Goal: Information Seeking & Learning: Learn about a topic

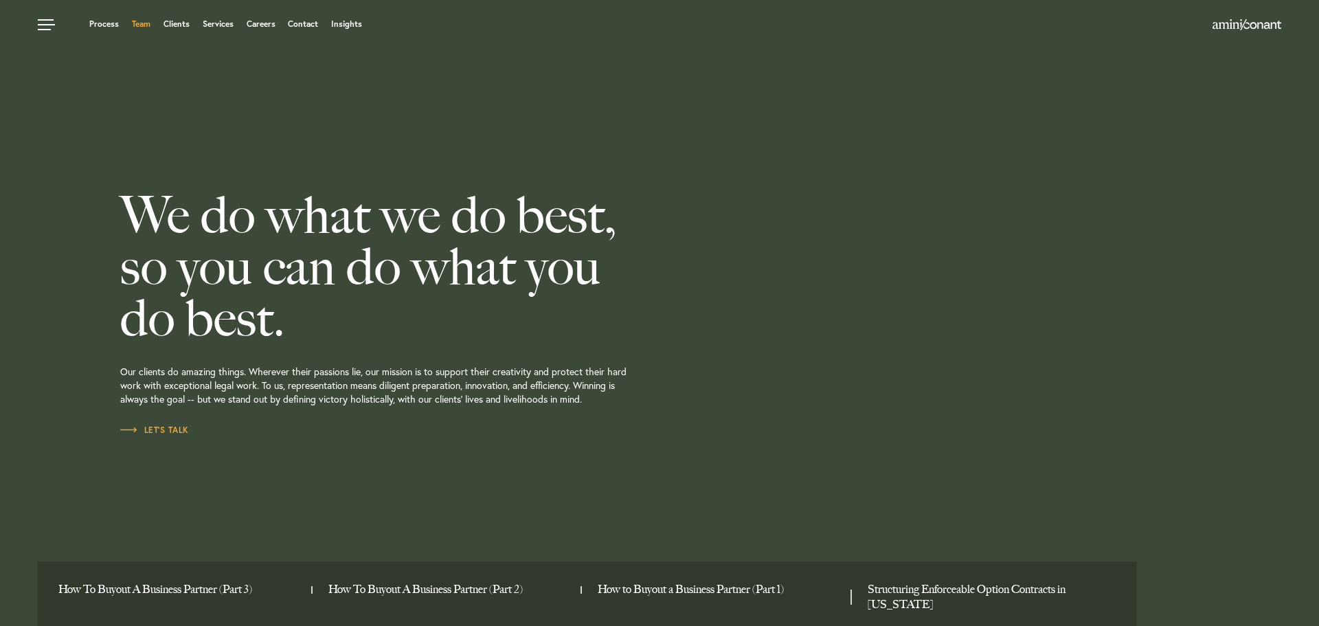
click at [144, 27] on link "Team" at bounding box center [141, 24] width 19 height 8
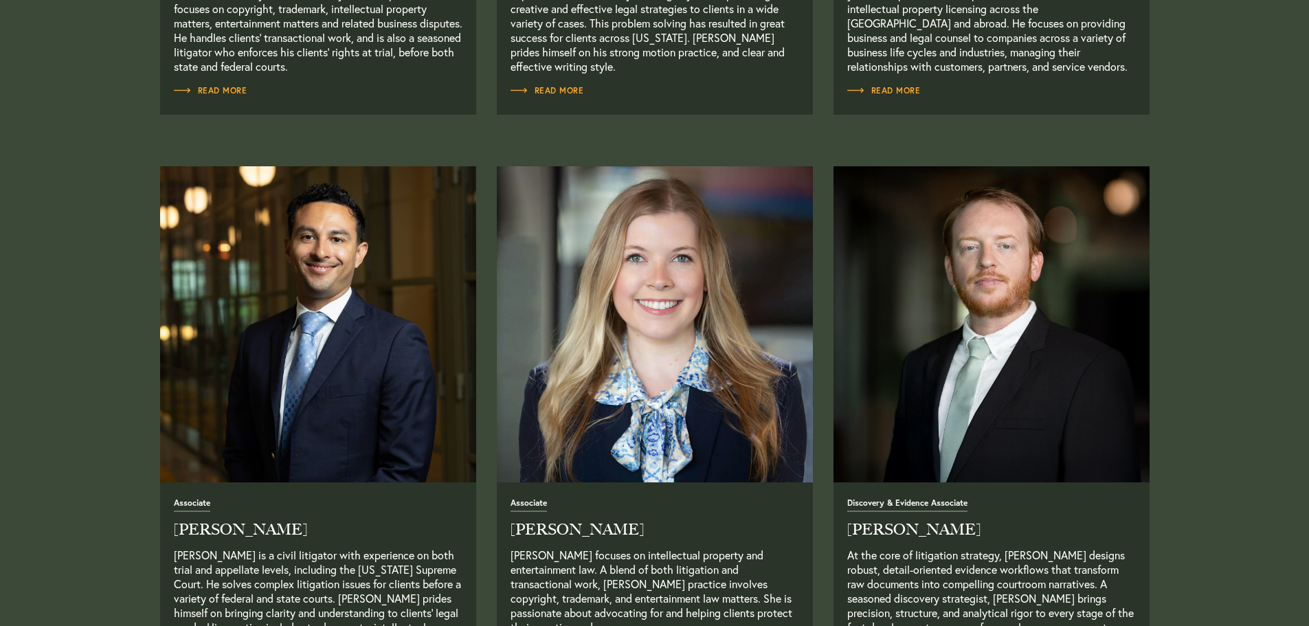
scroll to position [1649, 0]
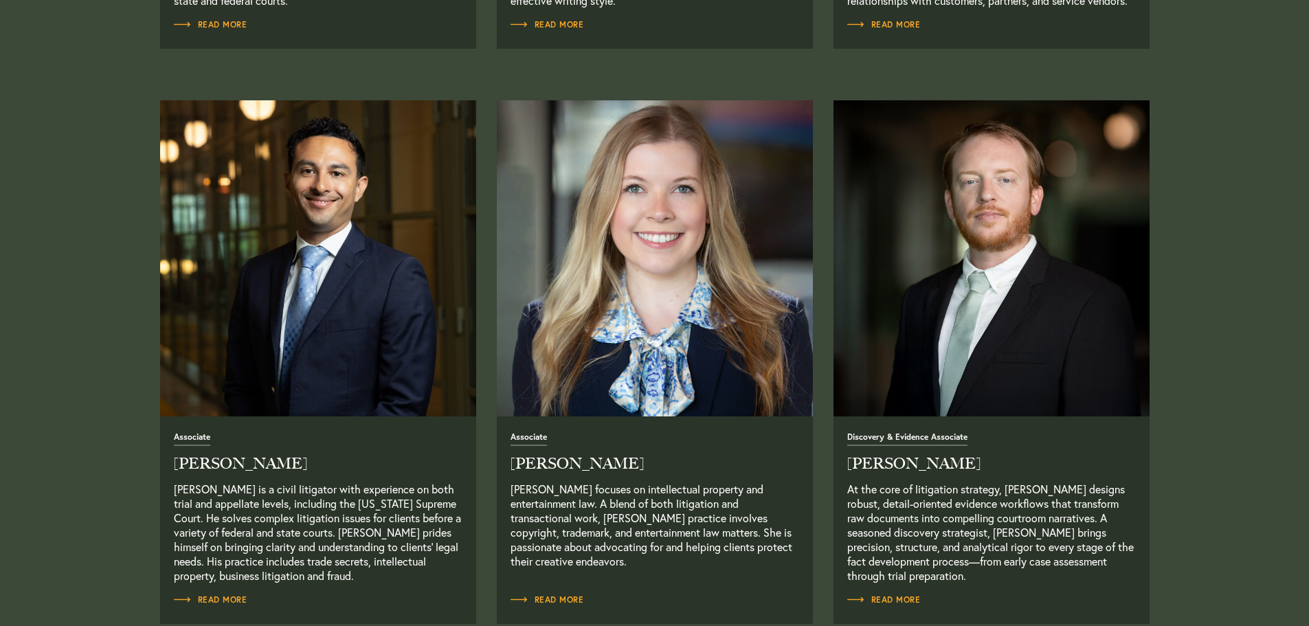
click at [665, 348] on img "Read Full Bio" at bounding box center [655, 258] width 332 height 332
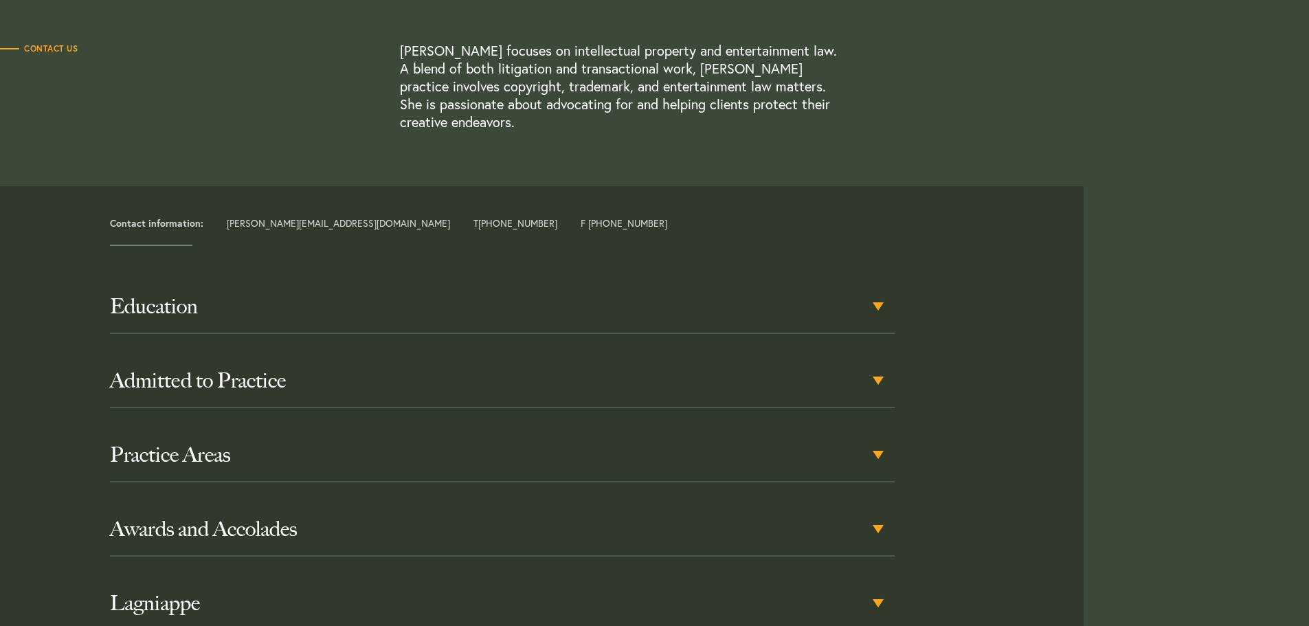
scroll to position [412, 0]
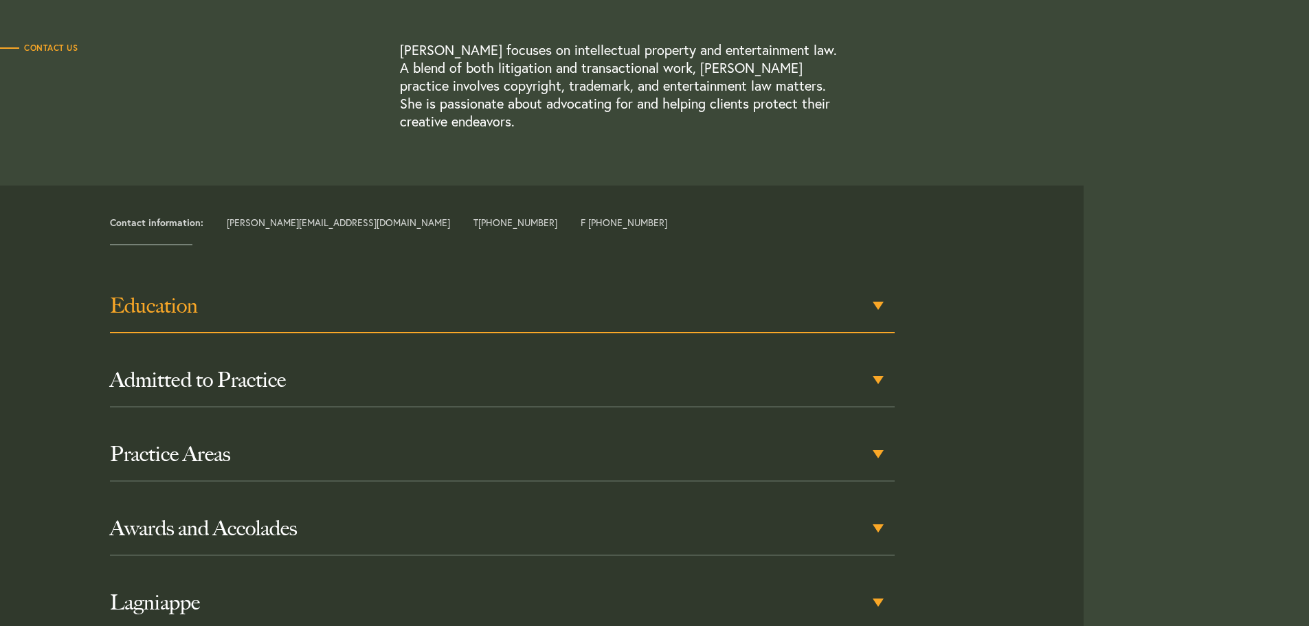
click at [877, 293] on h3 "Education" at bounding box center [502, 305] width 785 height 25
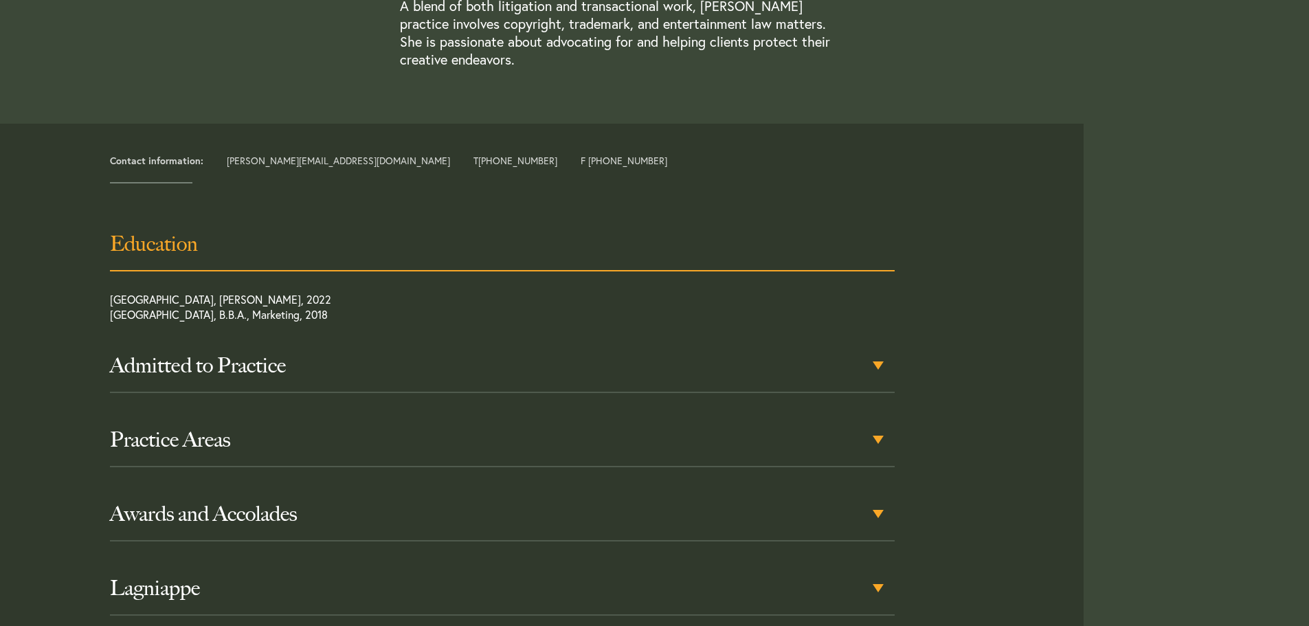
scroll to position [517, 0]
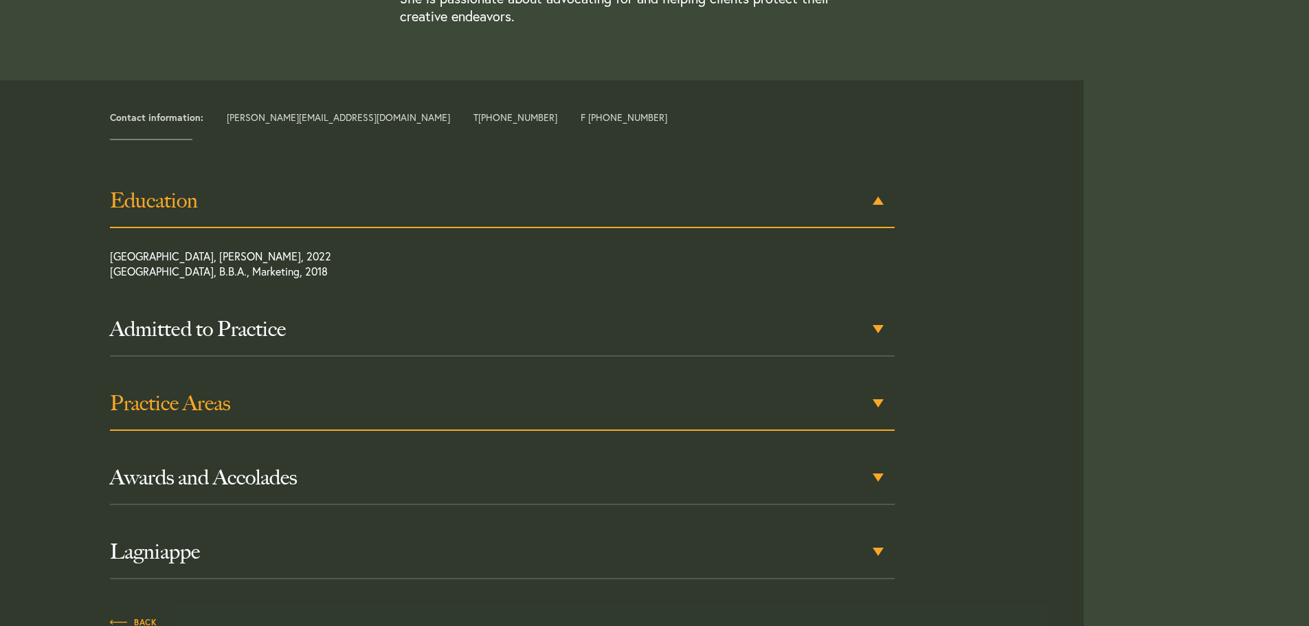
click at [495, 377] on div "Practice Areas" at bounding box center [502, 404] width 785 height 54
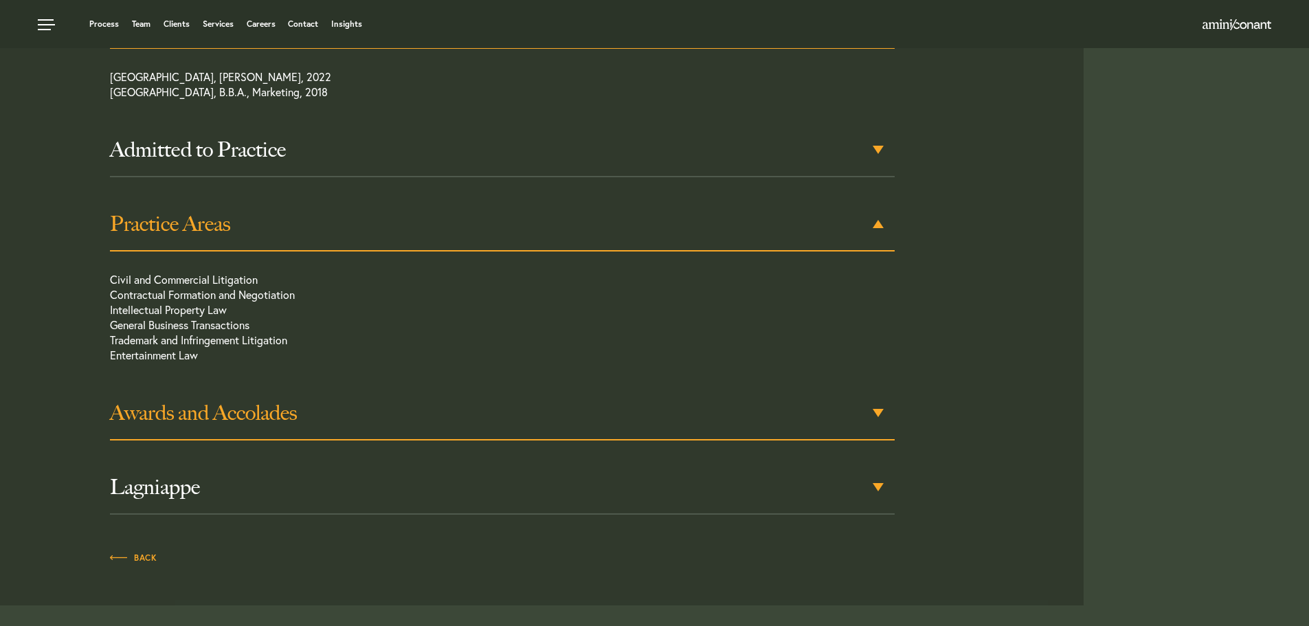
scroll to position [652, 0]
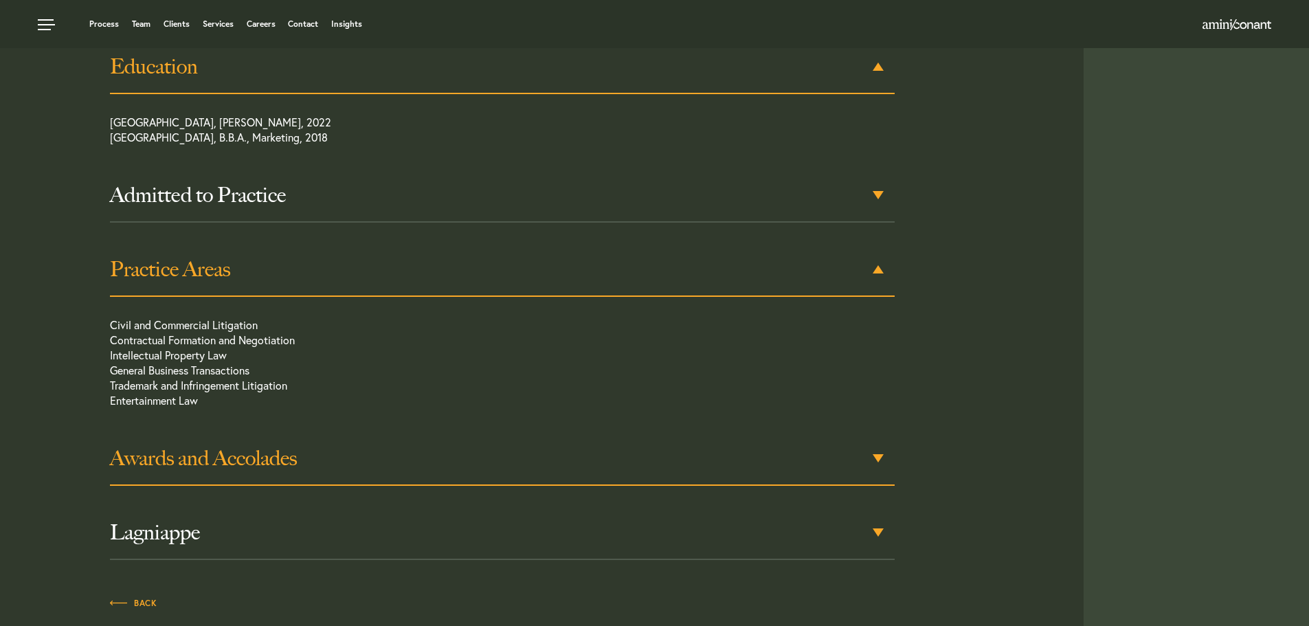
click at [750, 457] on div "Awards and Accolades" at bounding box center [502, 459] width 785 height 54
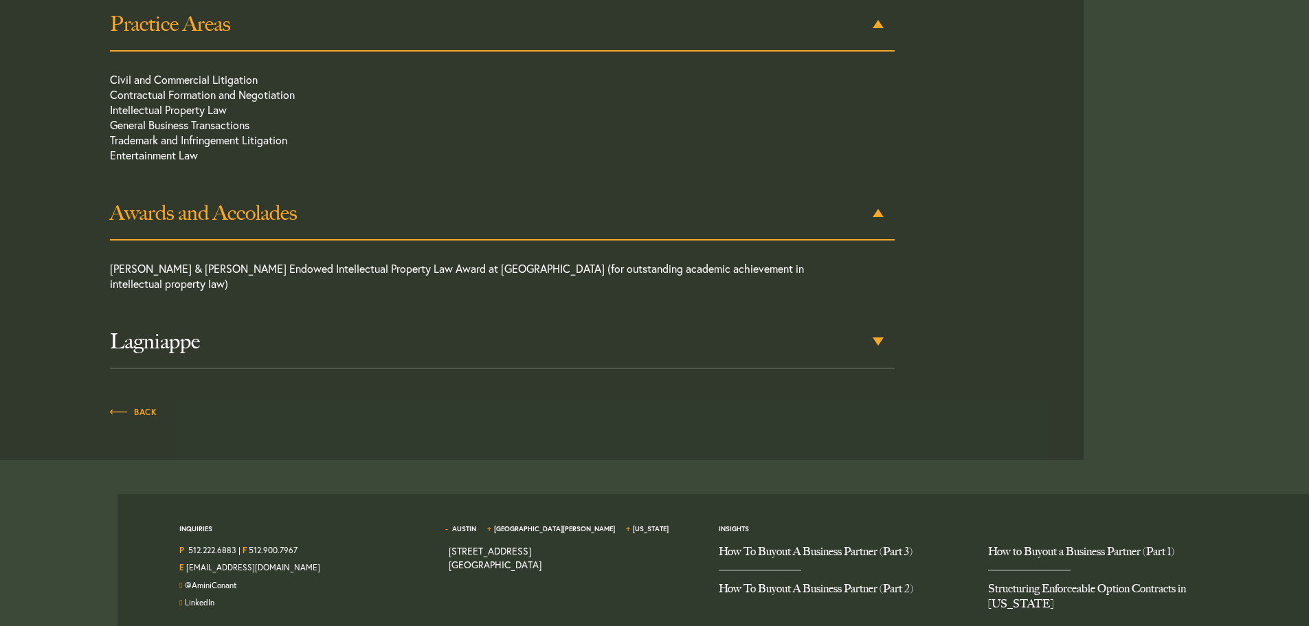
scroll to position [909, 0]
